Goal: Task Accomplishment & Management: Use online tool/utility

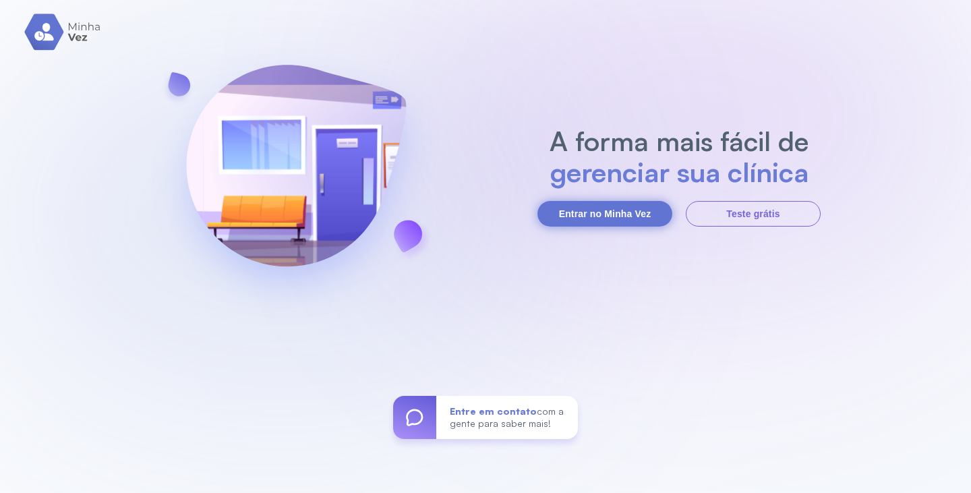
click at [597, 223] on button "Entrar no Minha Vez" at bounding box center [605, 214] width 135 height 26
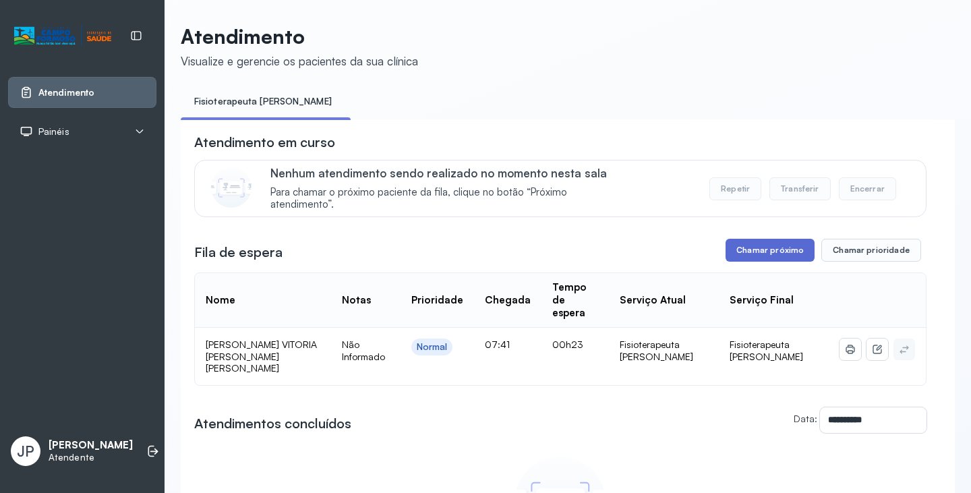
click at [772, 262] on button "Chamar próximo" at bounding box center [770, 250] width 89 height 23
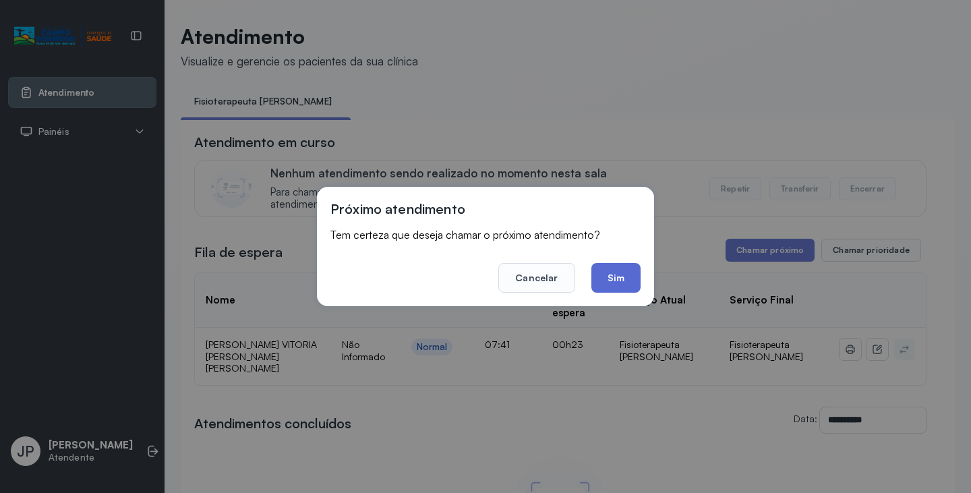
click at [603, 284] on button "Sim" at bounding box center [615, 278] width 49 height 30
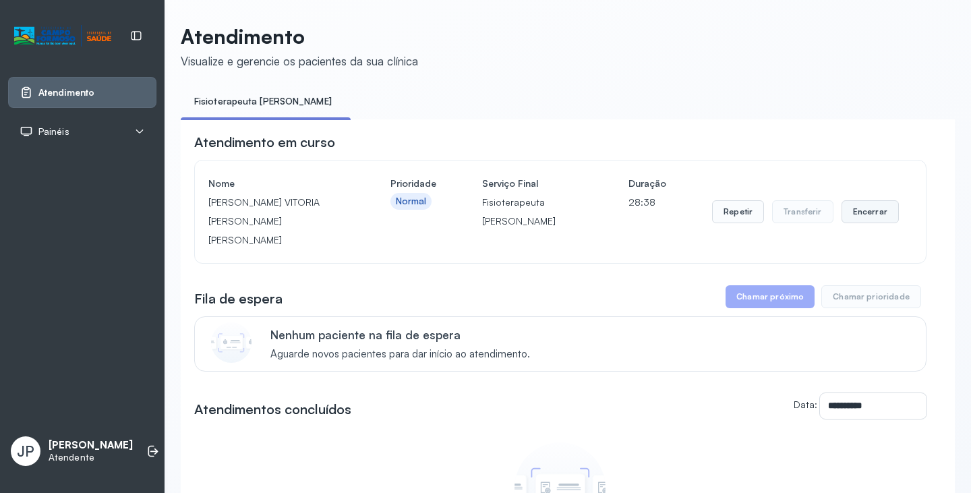
click at [875, 208] on button "Encerrar" at bounding box center [870, 211] width 57 height 23
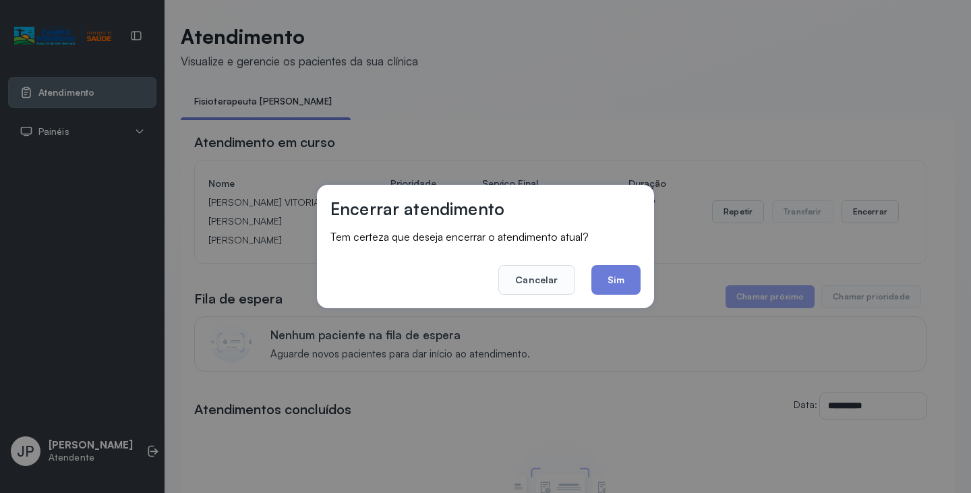
drag, startPoint x: 610, startPoint y: 294, endPoint x: 395, endPoint y: 152, distance: 257.9
click at [610, 292] on button "Sim" at bounding box center [615, 280] width 49 height 30
